Goal: Task Accomplishment & Management: Manage account settings

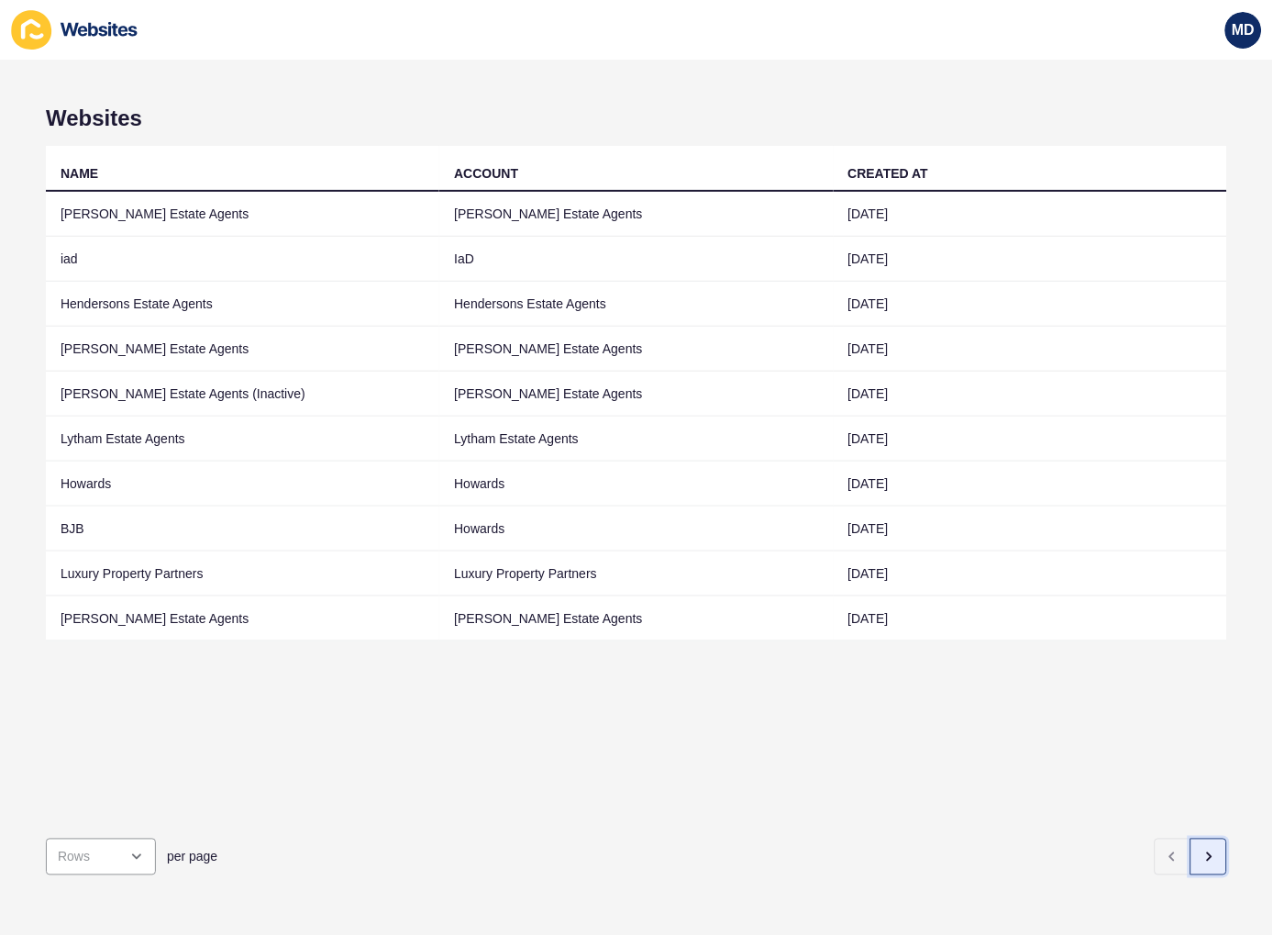
click at [1202, 849] on icon "button" at bounding box center [1209, 856] width 15 height 15
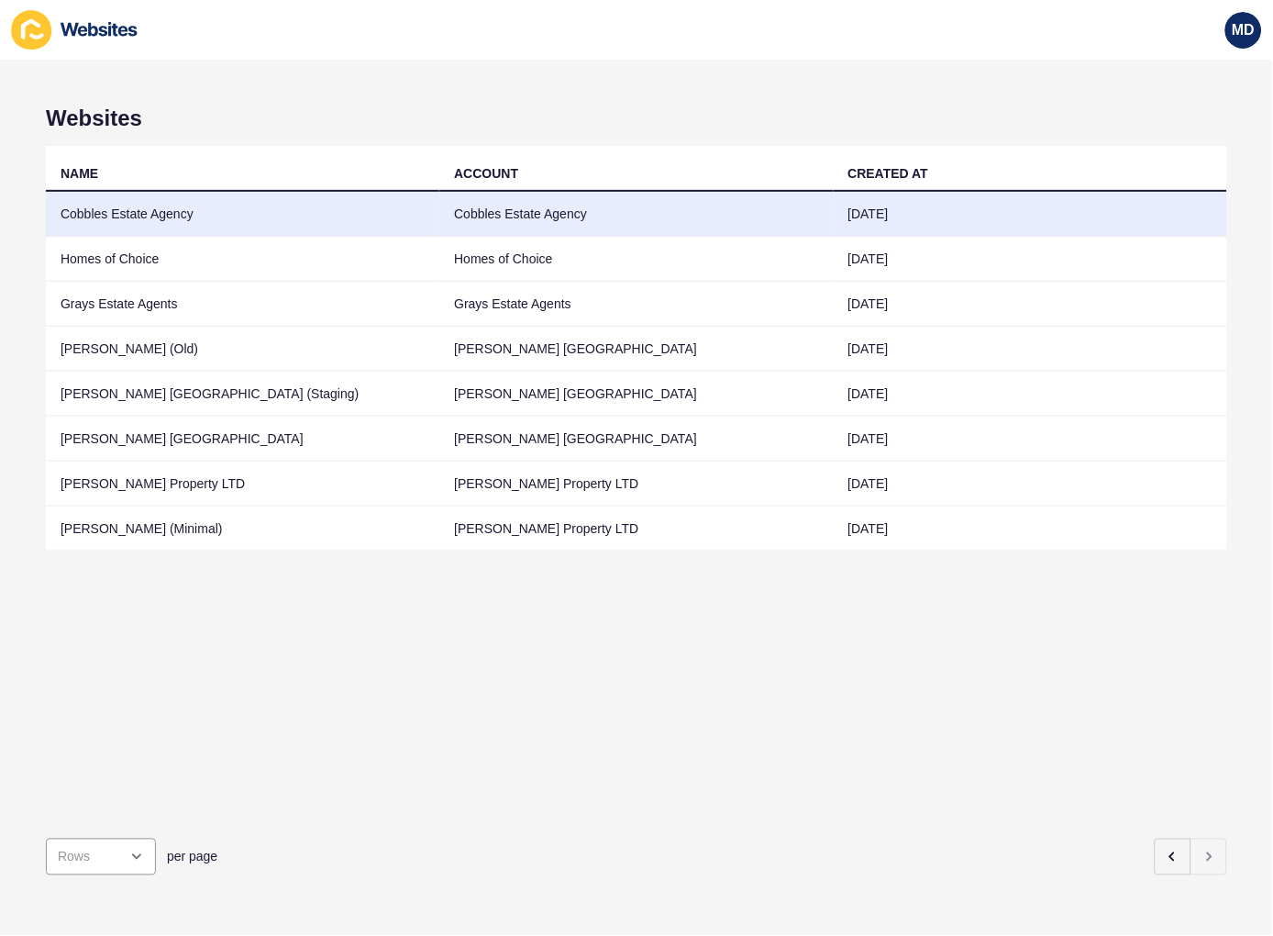
click at [198, 227] on td "Cobbles Estate Agency" at bounding box center [242, 214] width 393 height 45
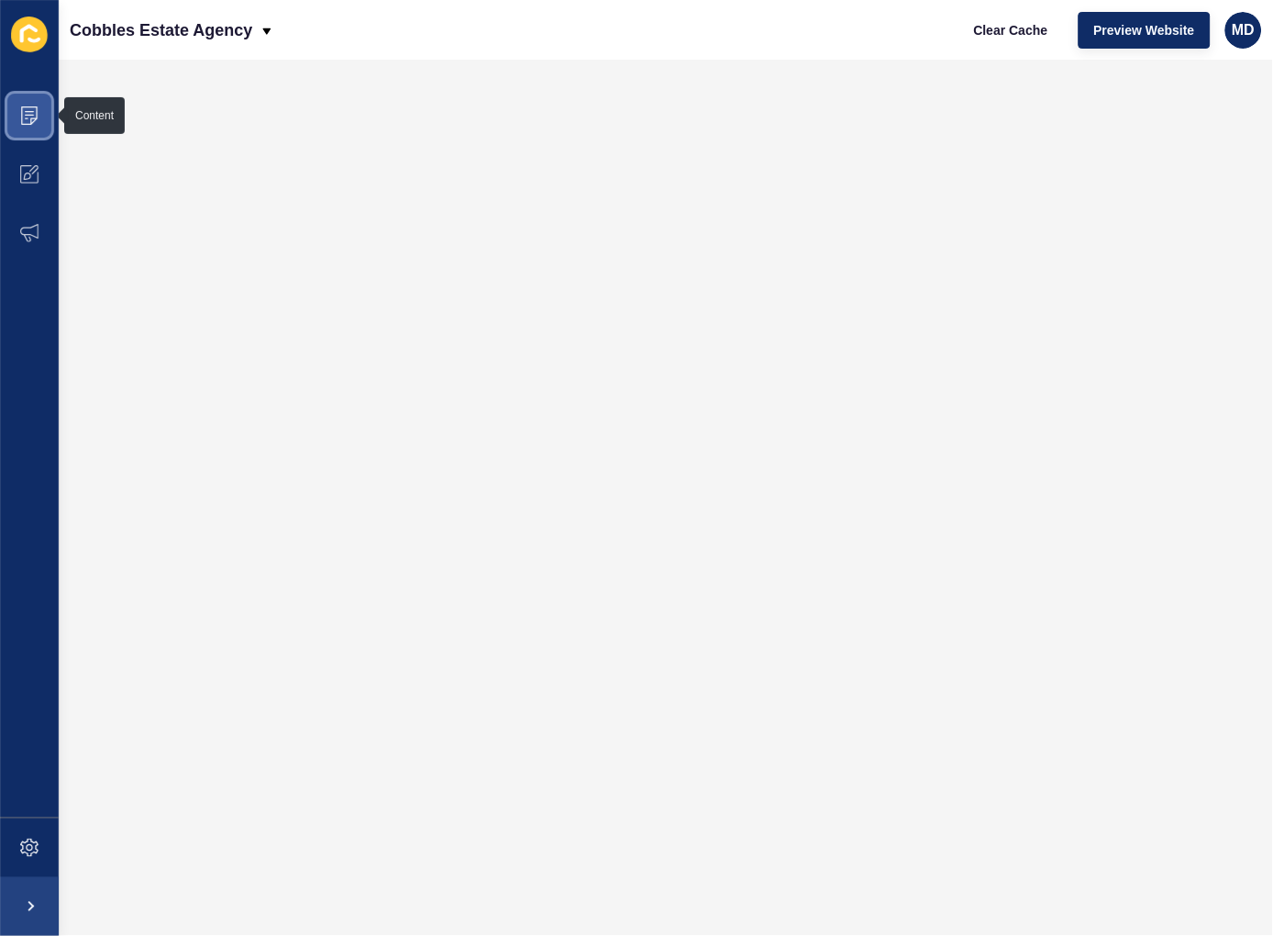
click at [21, 107] on icon at bounding box center [29, 115] width 17 height 18
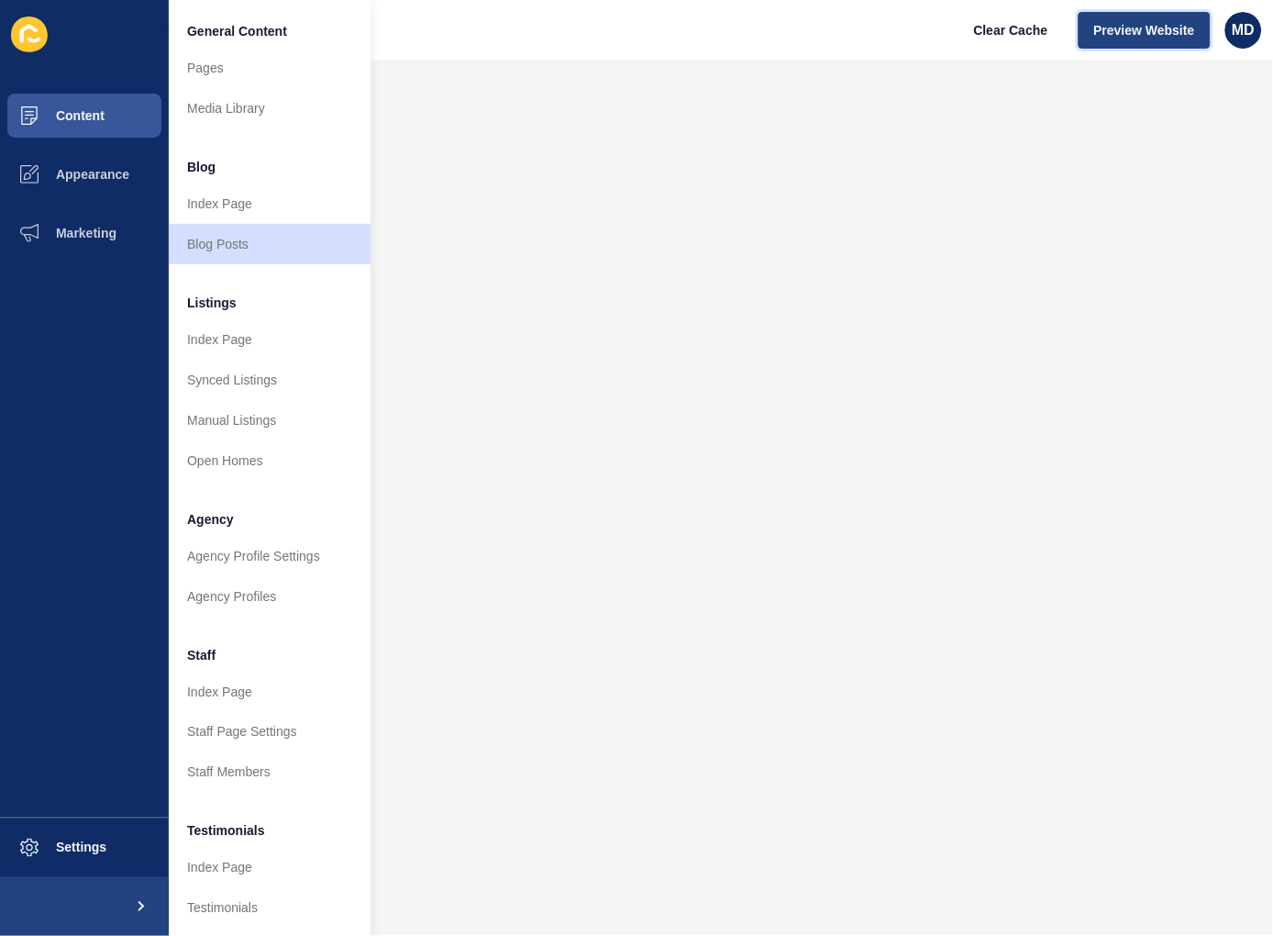
click at [1112, 39] on span "Preview Website" at bounding box center [1144, 30] width 101 height 18
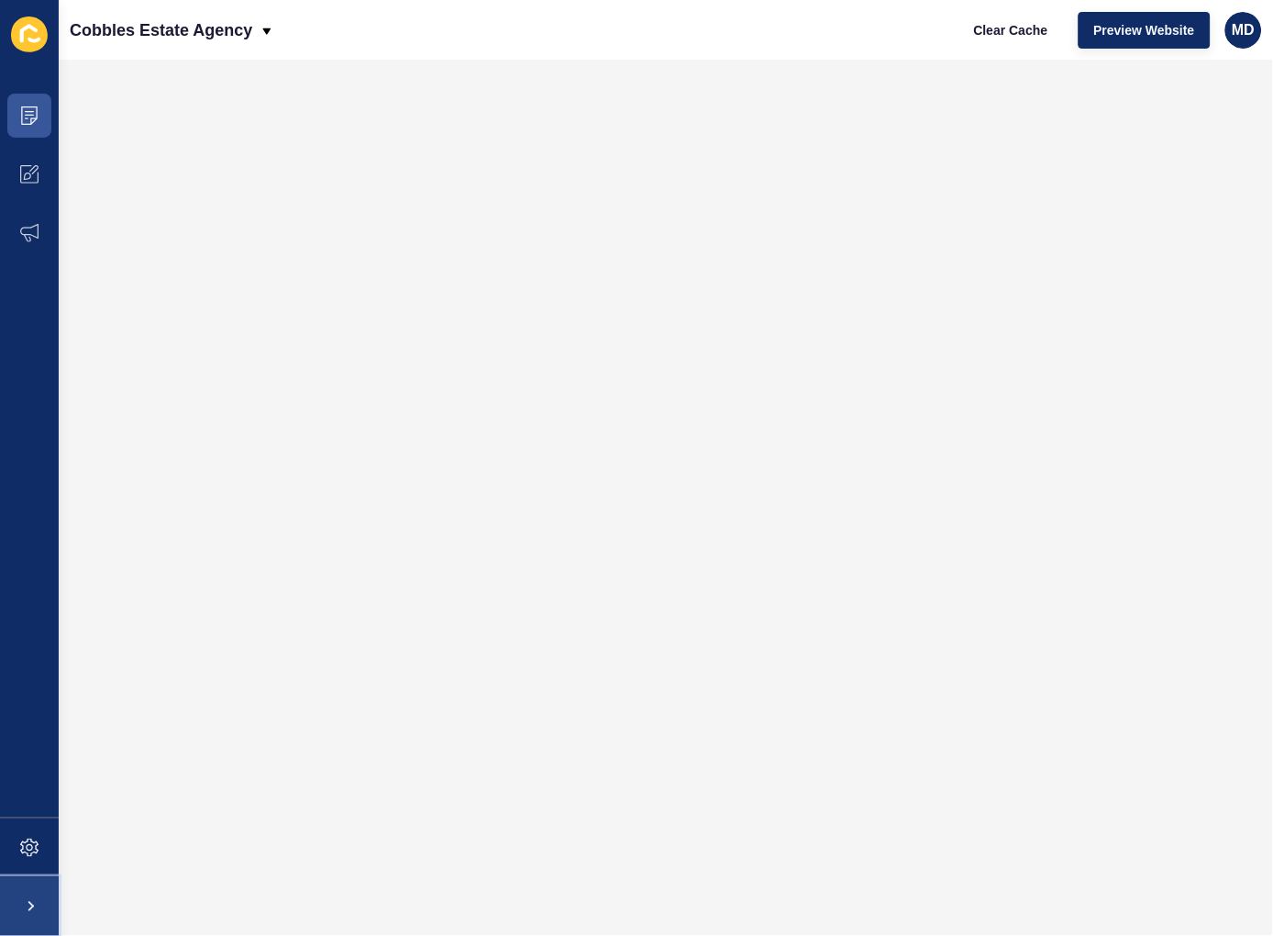
click at [26, 903] on span at bounding box center [29, 906] width 59 height 59
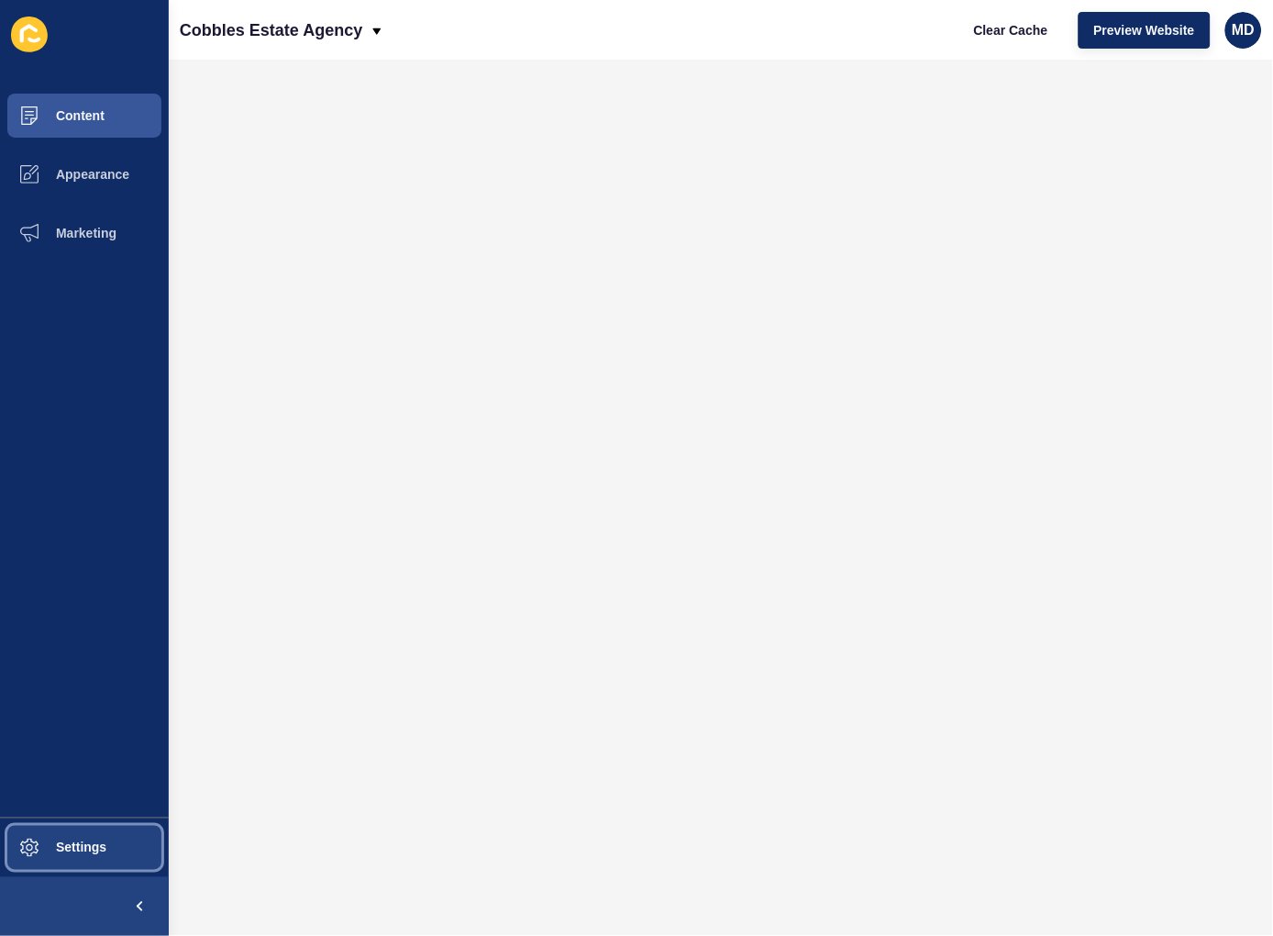
click at [104, 840] on span "Settings" at bounding box center [51, 847] width 109 height 15
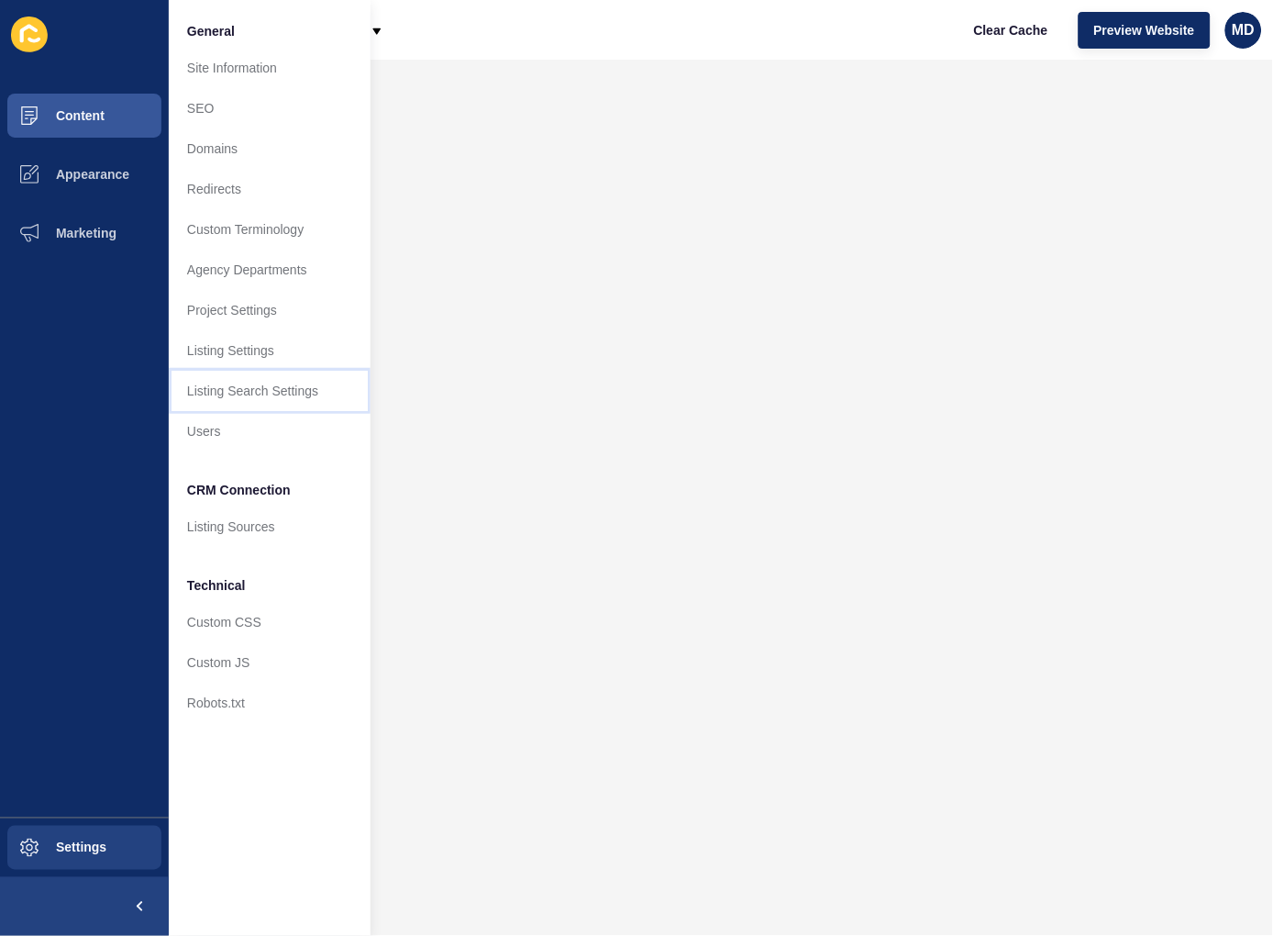
click at [236, 378] on link "Listing Search Settings" at bounding box center [270, 391] width 202 height 40
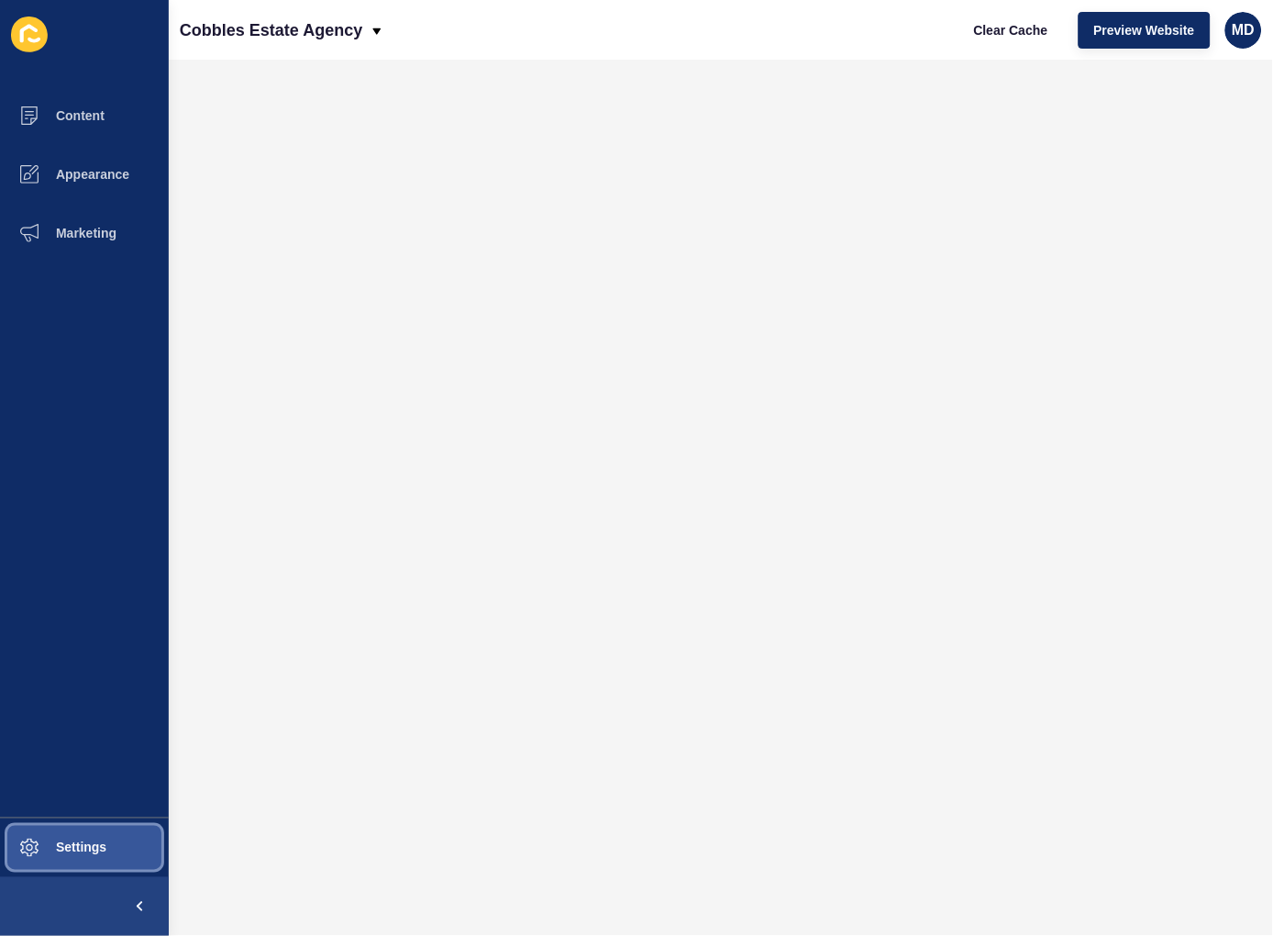
click at [81, 846] on span "Settings" at bounding box center [51, 847] width 109 height 15
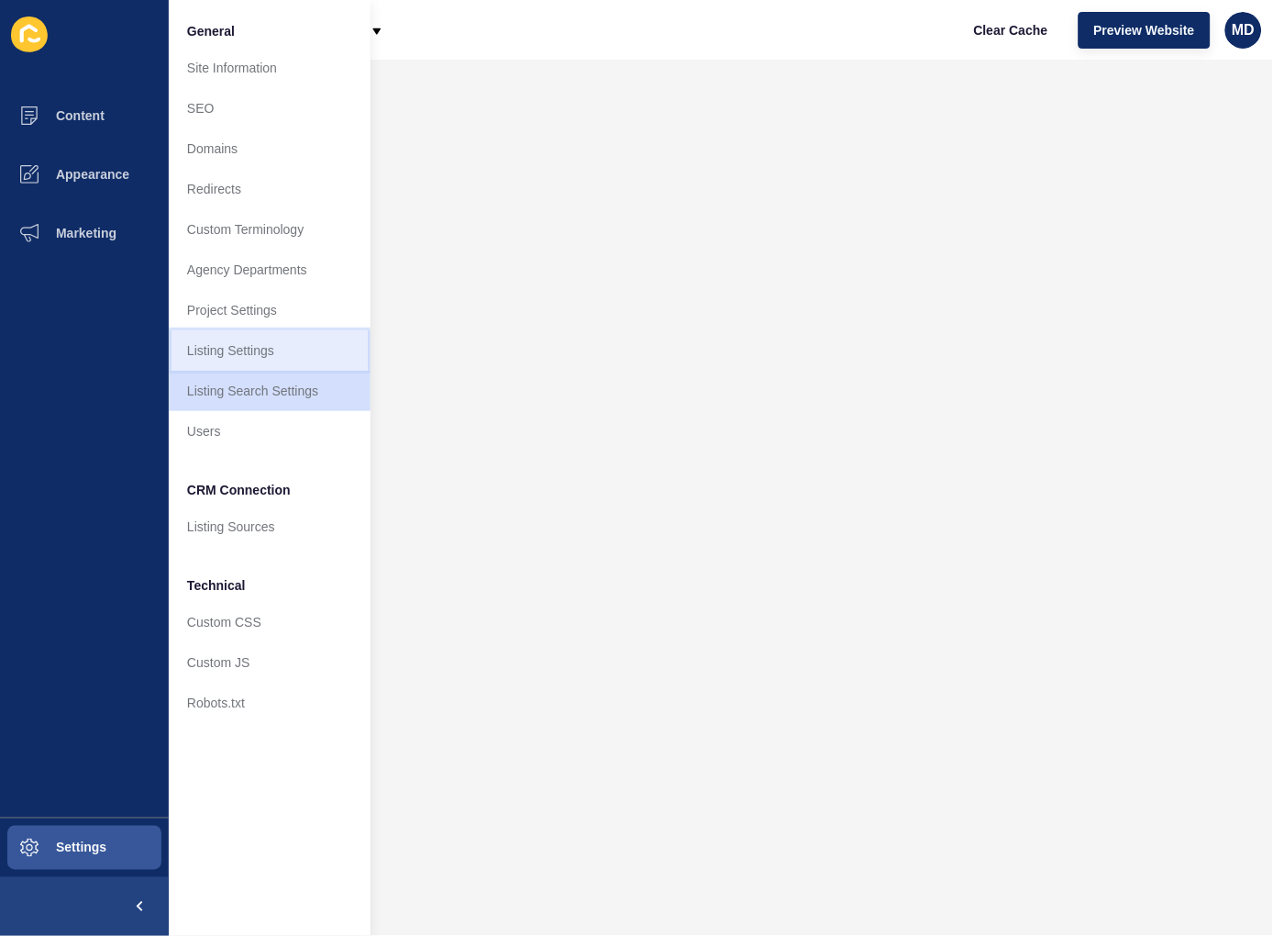
click at [225, 343] on link "Listing Settings" at bounding box center [270, 350] width 202 height 40
